Goal: Check status: Check status

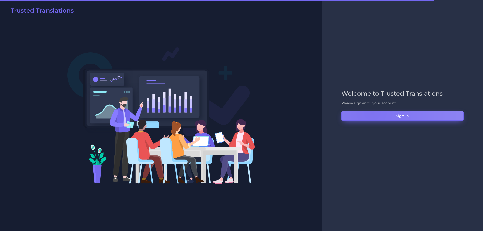
click at [372, 112] on button "Sign in" at bounding box center [403, 116] width 122 height 10
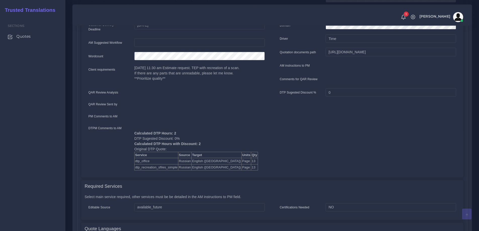
scroll to position [151, 0]
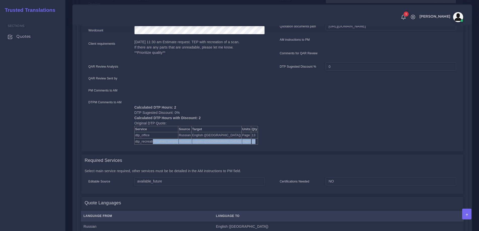
drag, startPoint x: 153, startPoint y: 138, endPoint x: 222, endPoint y: 139, distance: 69.7
click at [222, 139] on tr "dtp_recreation_sfiles_simple Russian English ([GEOGRAPHIC_DATA]) Page 13" at bounding box center [197, 141] width 124 height 6
